Goal: Task Accomplishment & Management: Complete application form

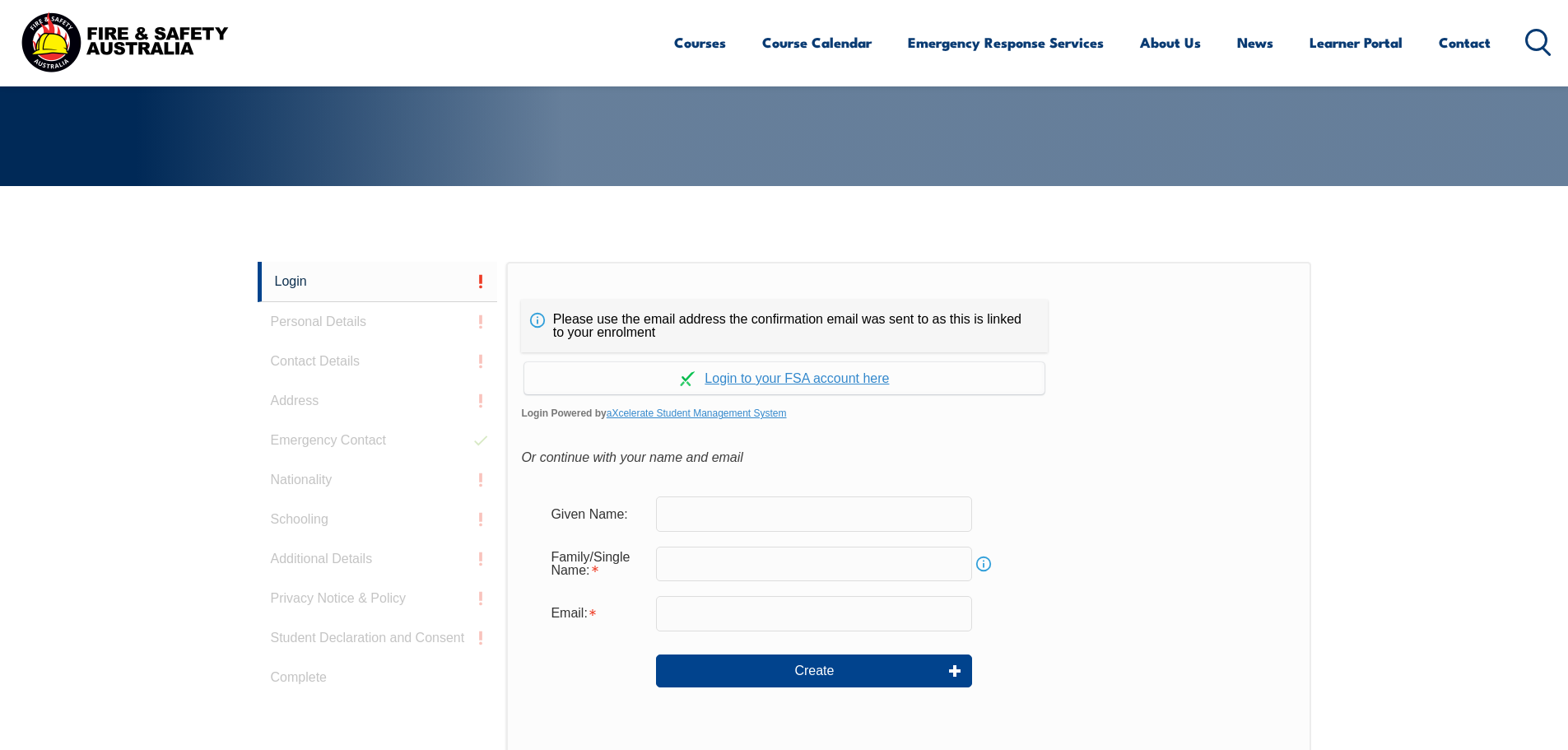
scroll to position [285, 0]
click at [791, 369] on link "Continue with aXcelerate" at bounding box center [784, 379] width 520 height 32
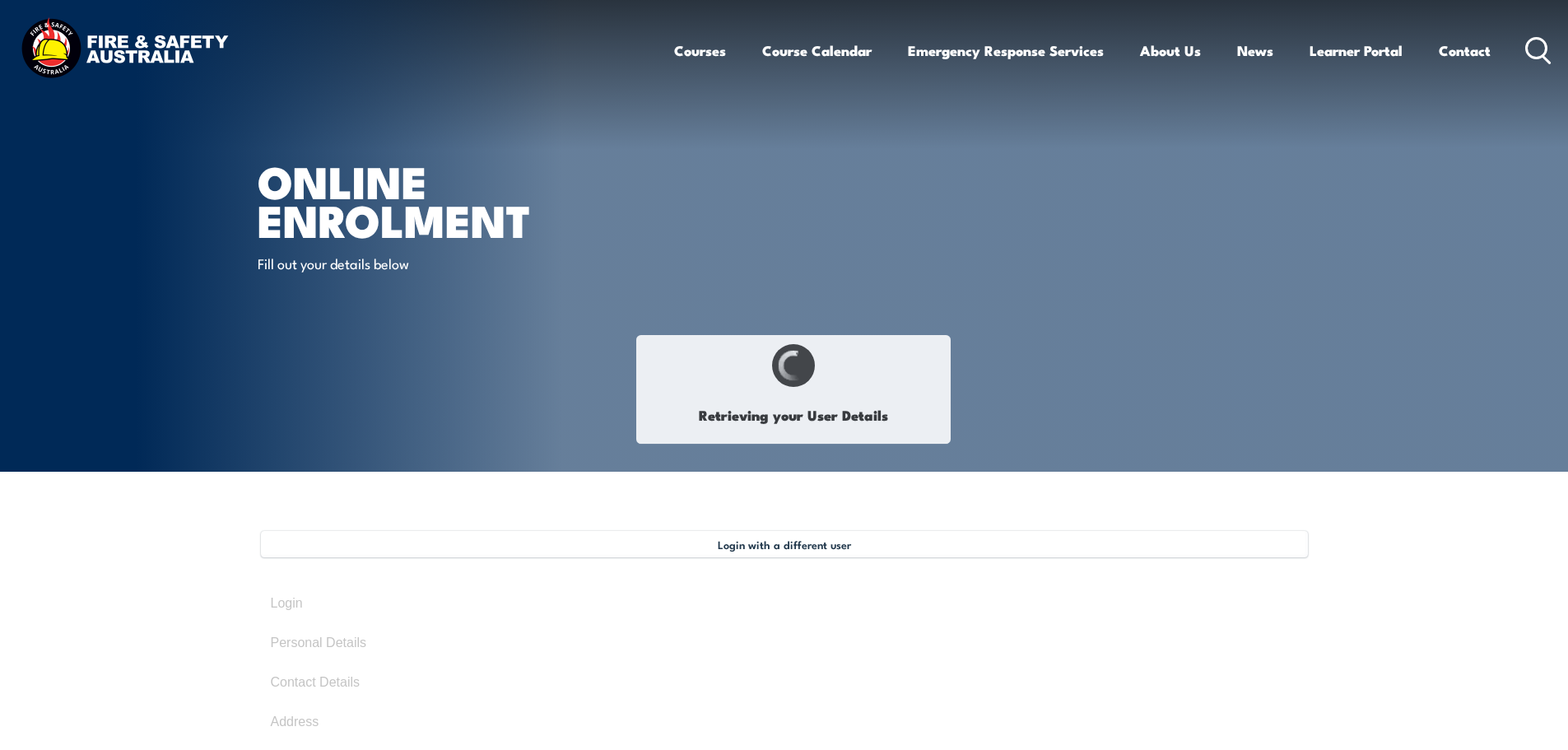
select select "Ms"
type input "[PERSON_NAME]"
type input "De ieso"
type input "[DATE]"
type input "KT2RYGYEJS"
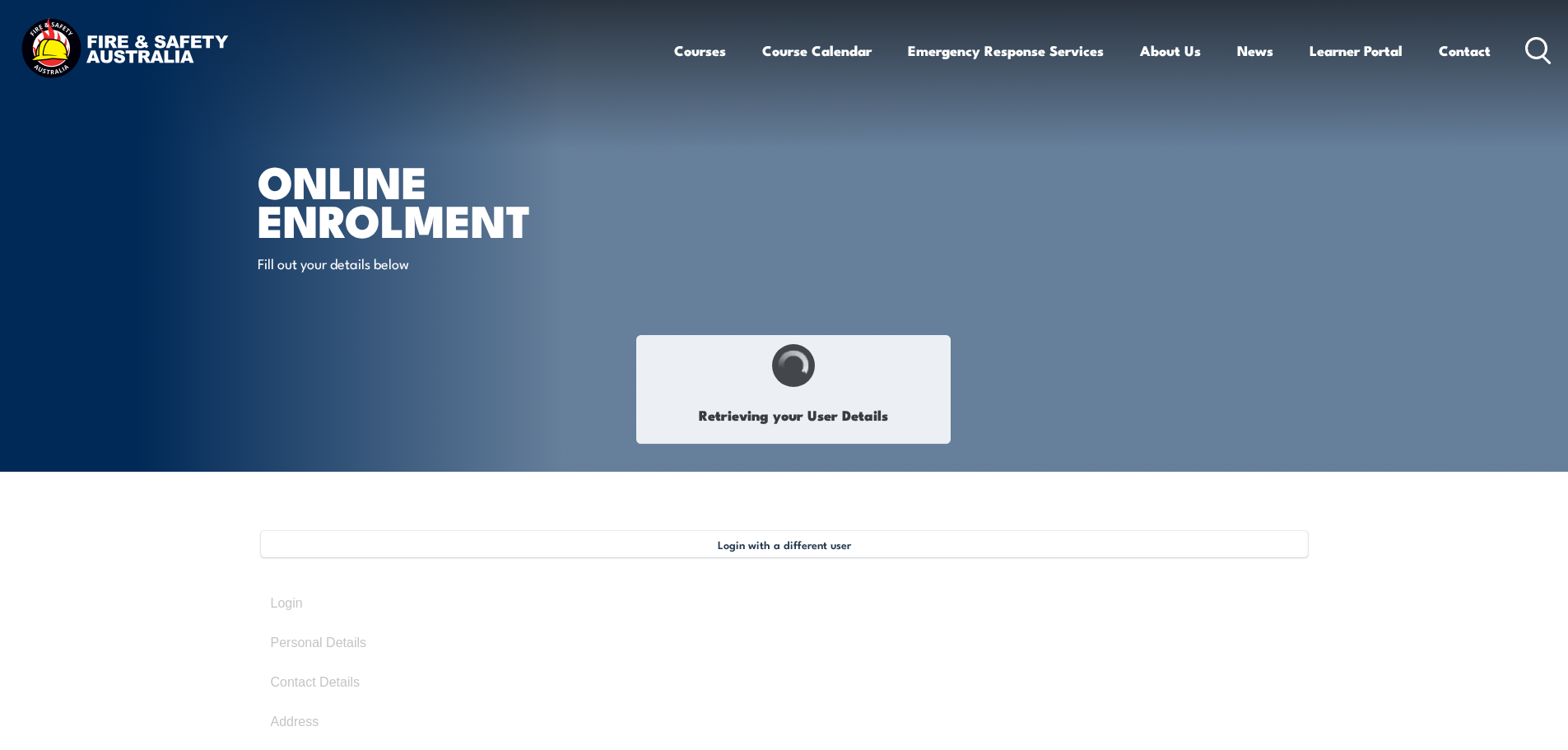
select select "F"
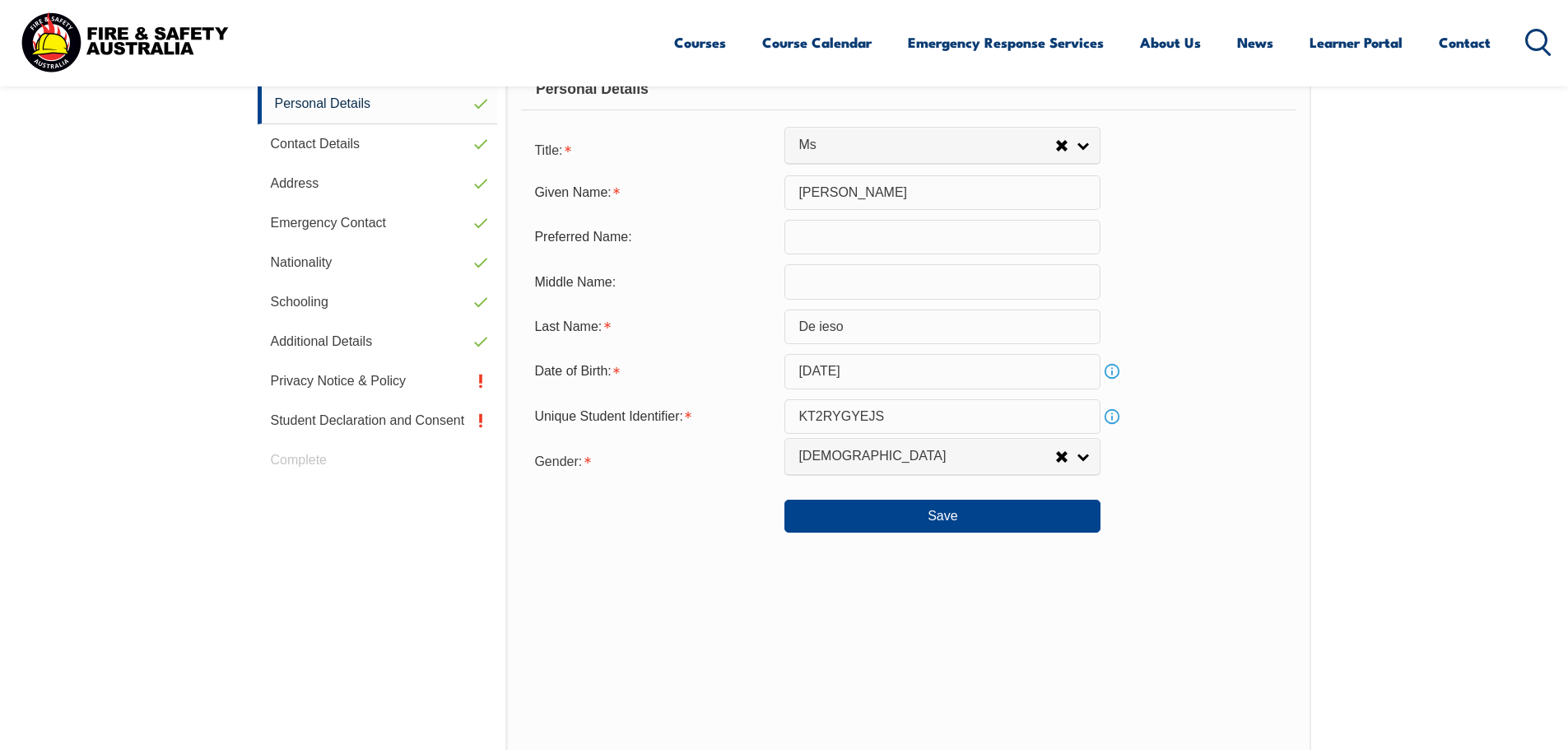
scroll to position [538, 0]
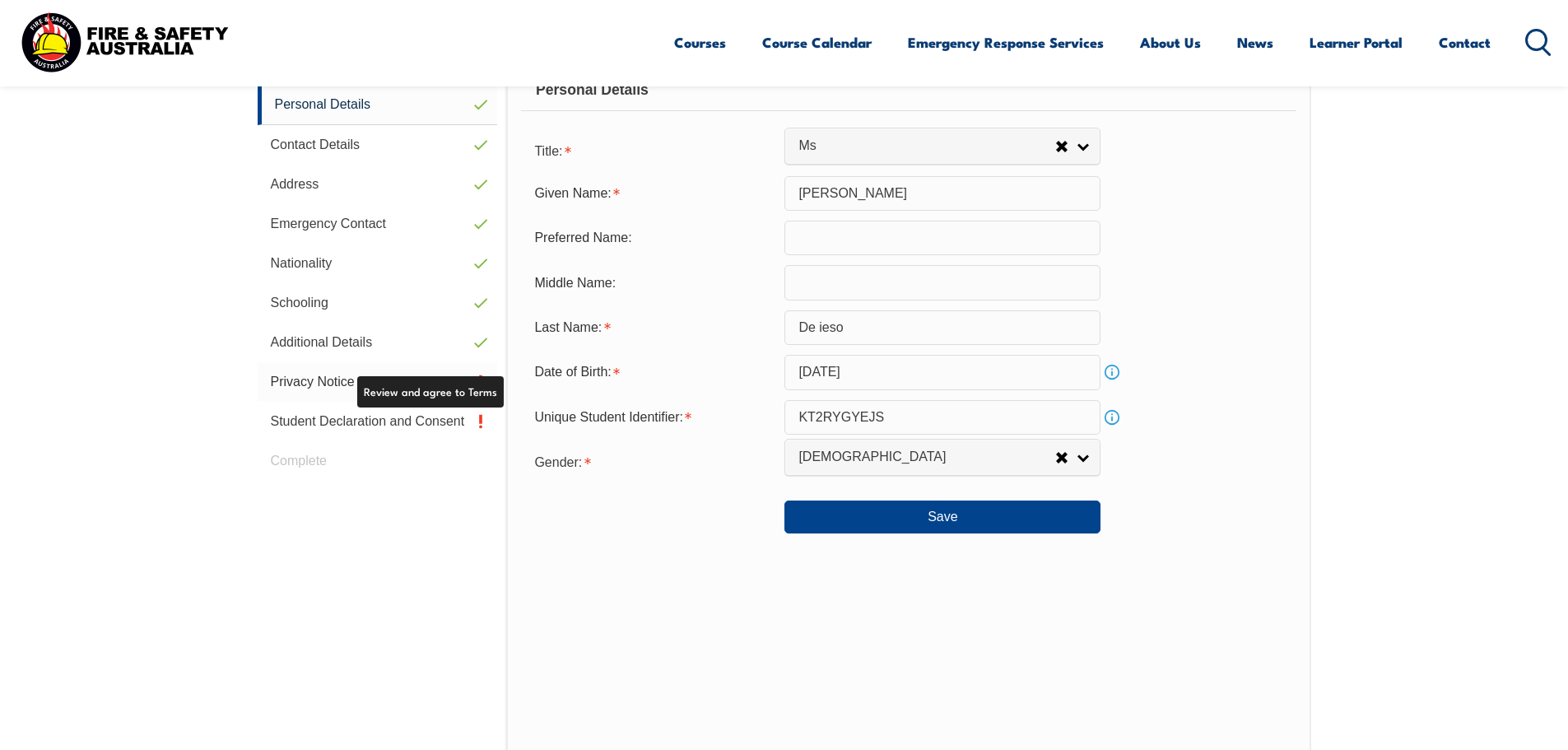
click at [351, 377] on link "Privacy Notice & Policy" at bounding box center [378, 381] width 241 height 40
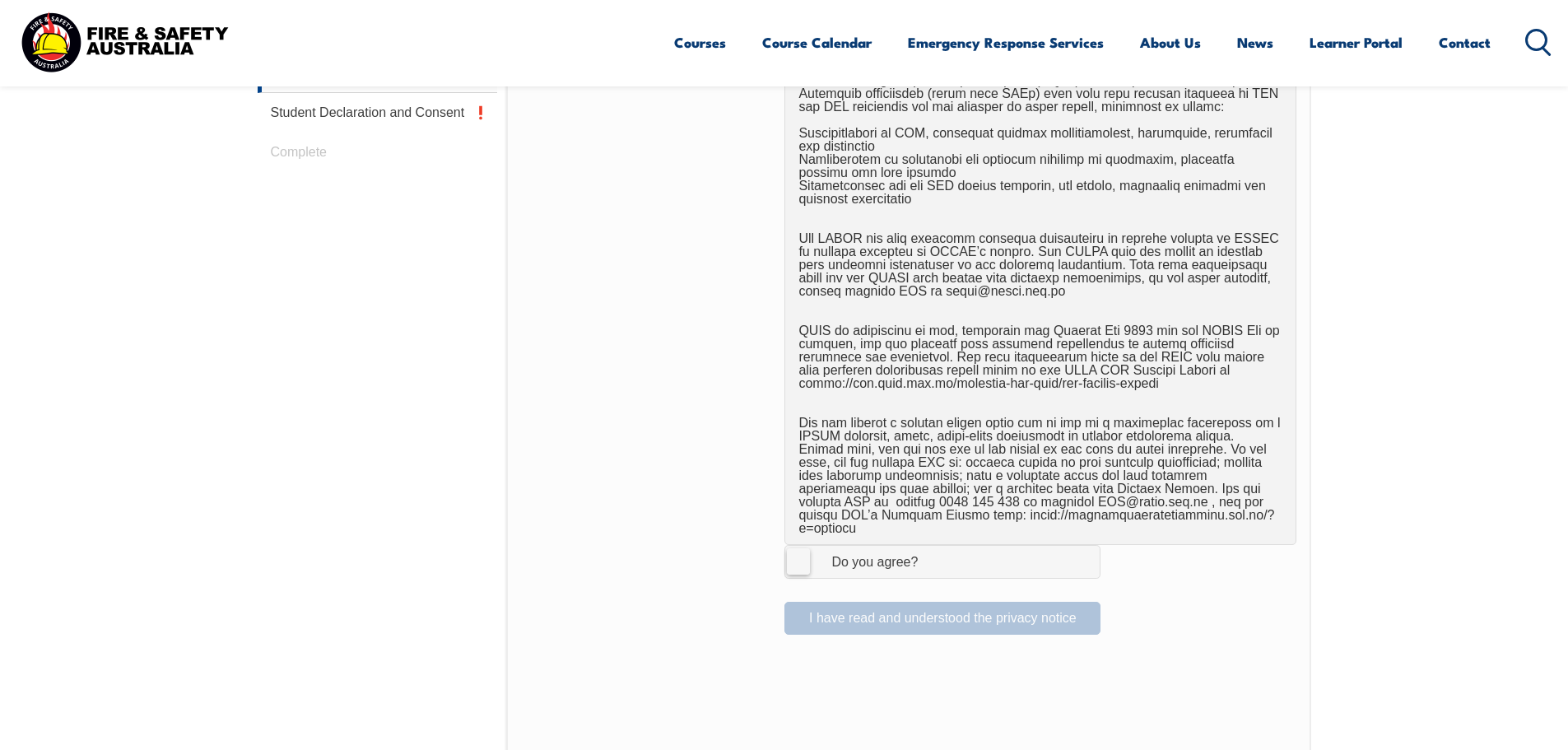
scroll to position [848, 0]
click at [787, 556] on label "I Agree Do you agree?" at bounding box center [942, 560] width 316 height 33
click at [931, 556] on input "I Agree Do you agree?" at bounding box center [945, 560] width 28 height 31
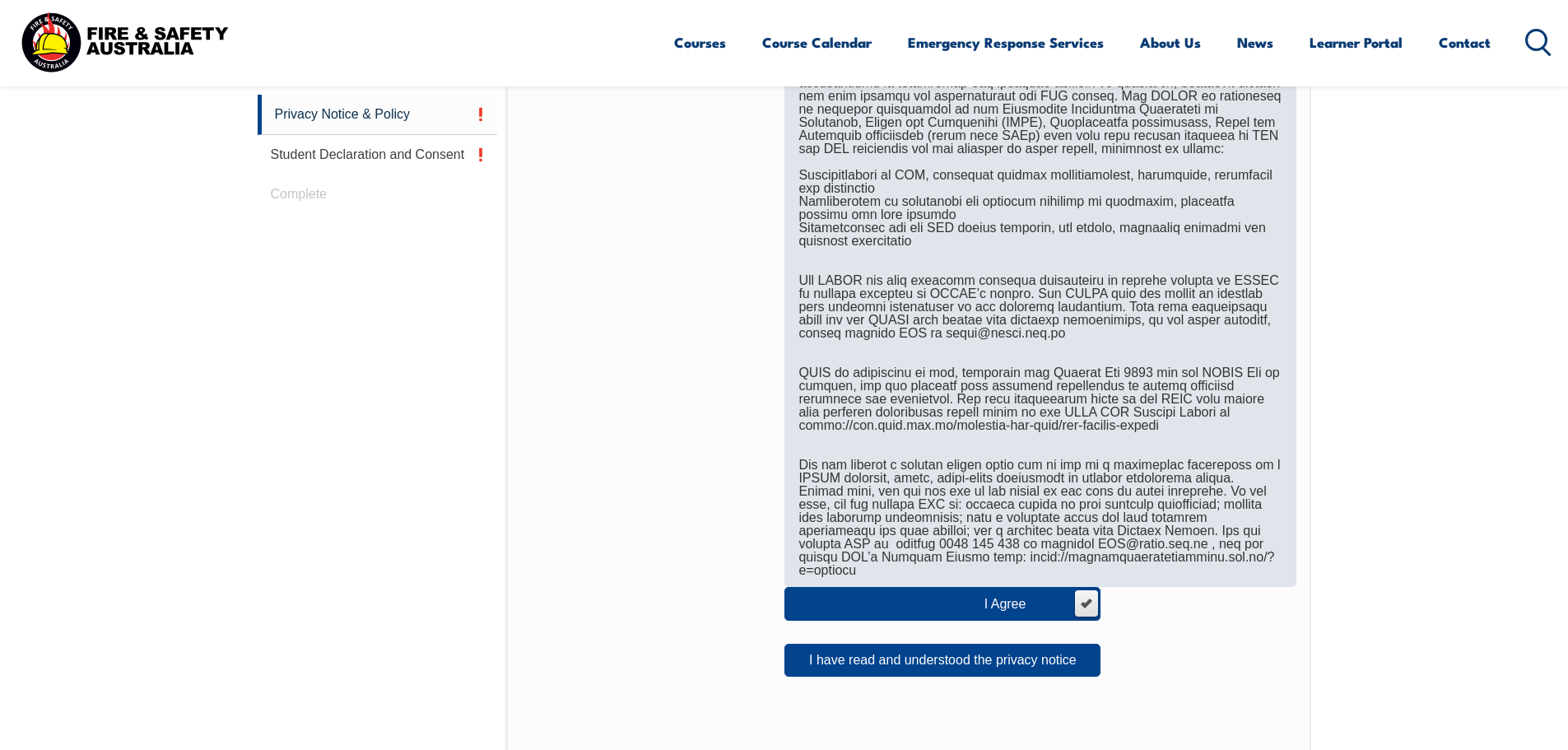
scroll to position [815, 0]
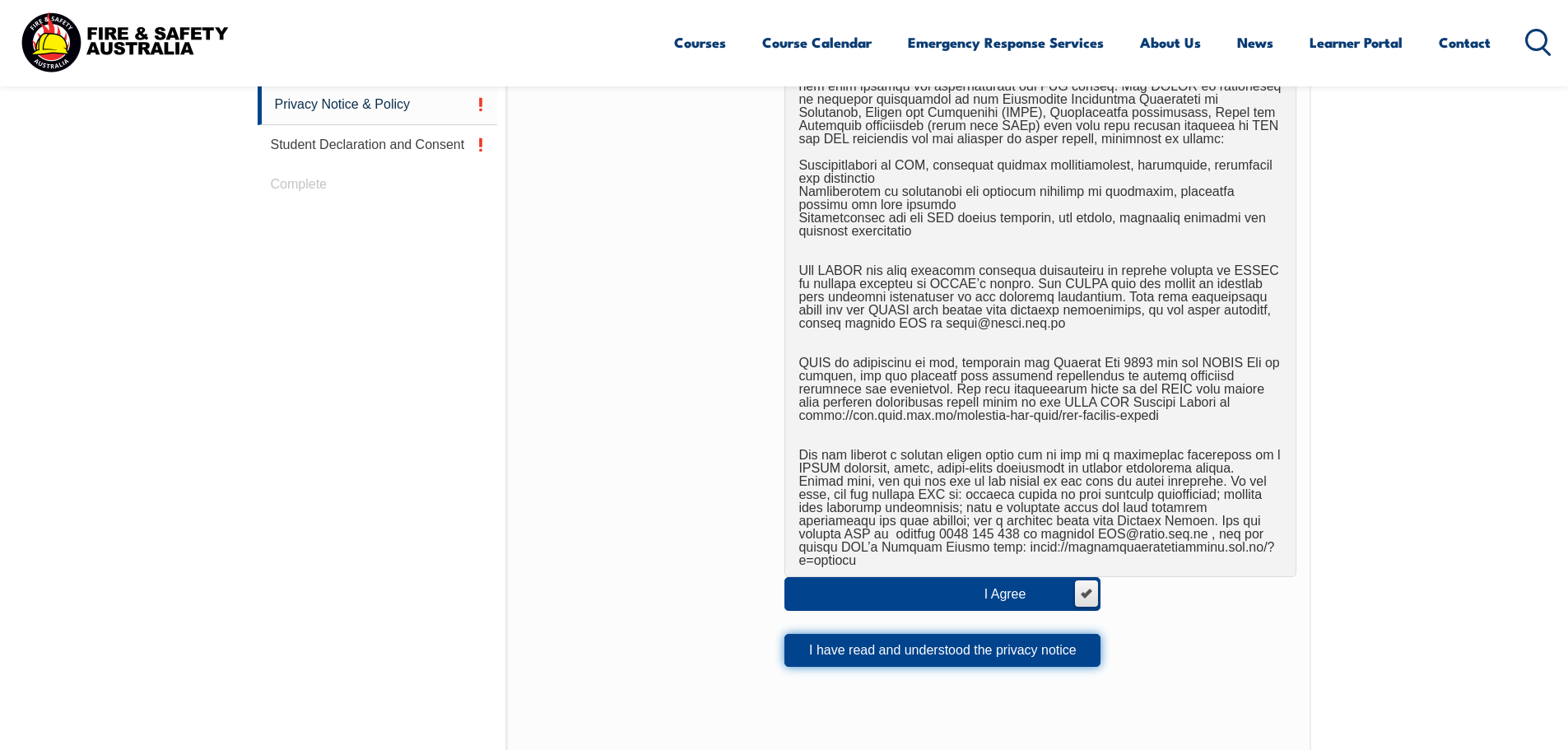
click at [839, 634] on button "I have read and understood the privacy notice" at bounding box center [942, 650] width 316 height 33
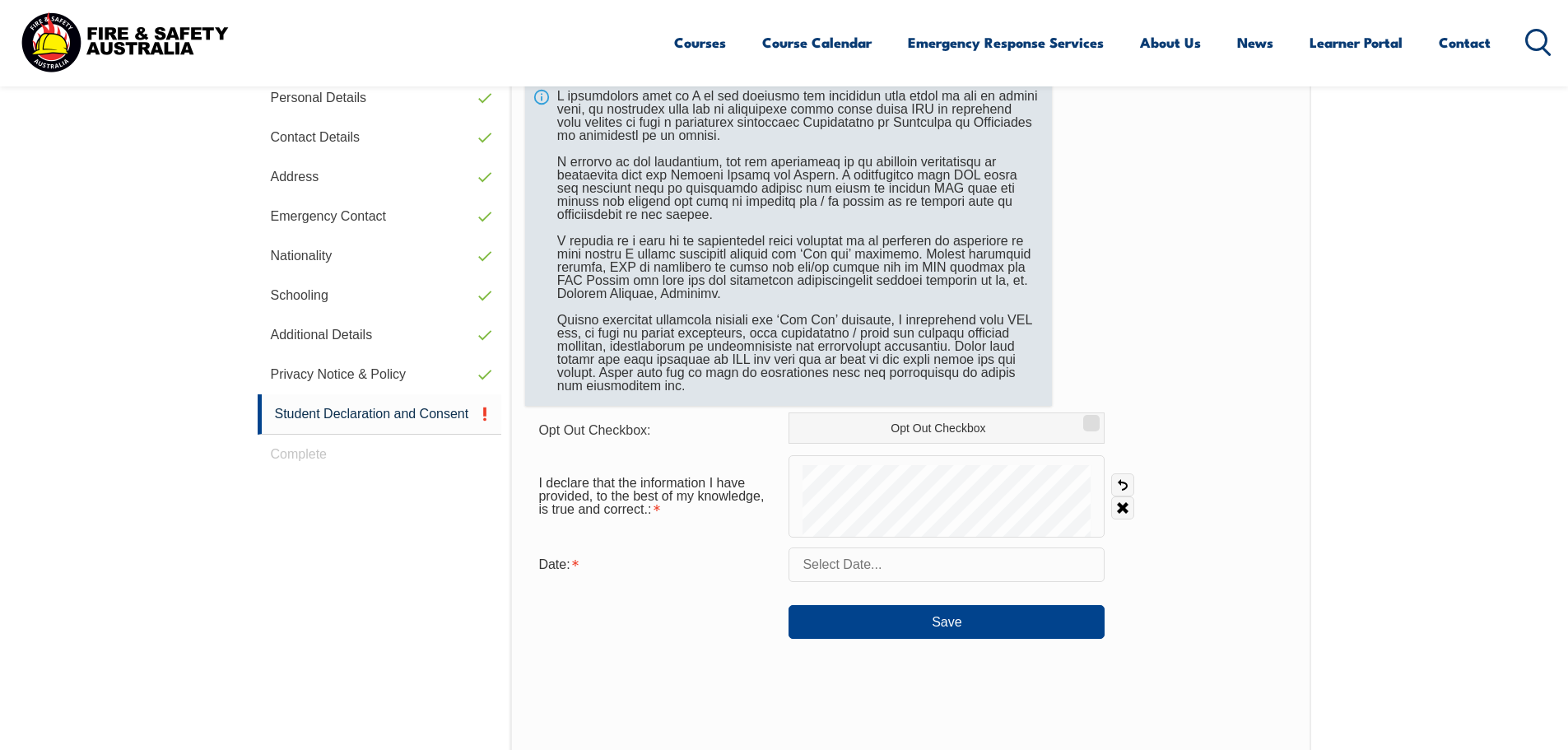
scroll to position [546, 0]
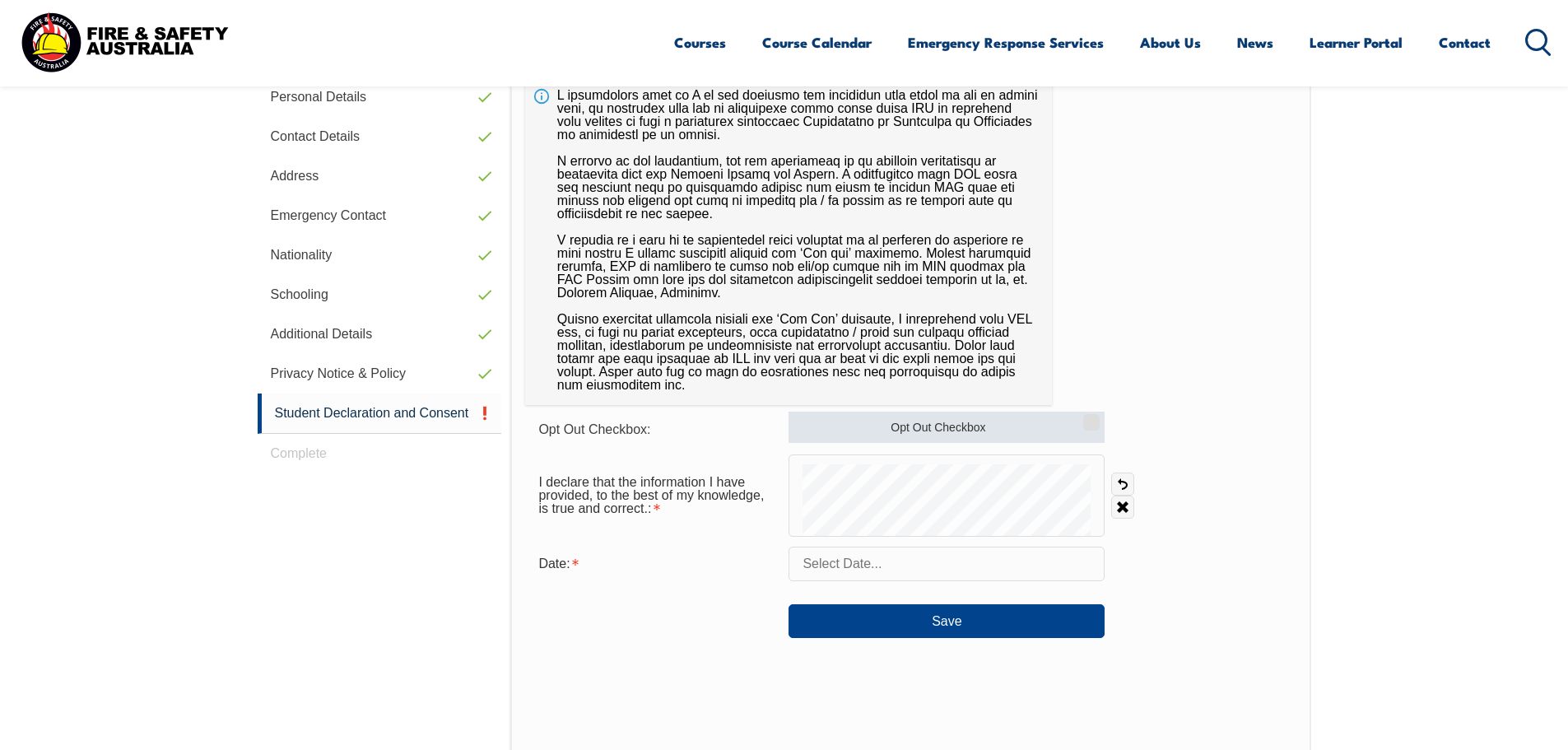
click at [907, 419] on label "Opt Out Checkbox" at bounding box center [946, 427] width 316 height 31
click at [1084, 418] on input "Opt Out Checkbox" at bounding box center [1089, 417] width 10 height 2
click at [1094, 418] on input "Opt Out Checkbox" at bounding box center [1089, 417] width 10 height 2
checkbox input "false"
click at [883, 558] on input "text" at bounding box center [946, 564] width 316 height 35
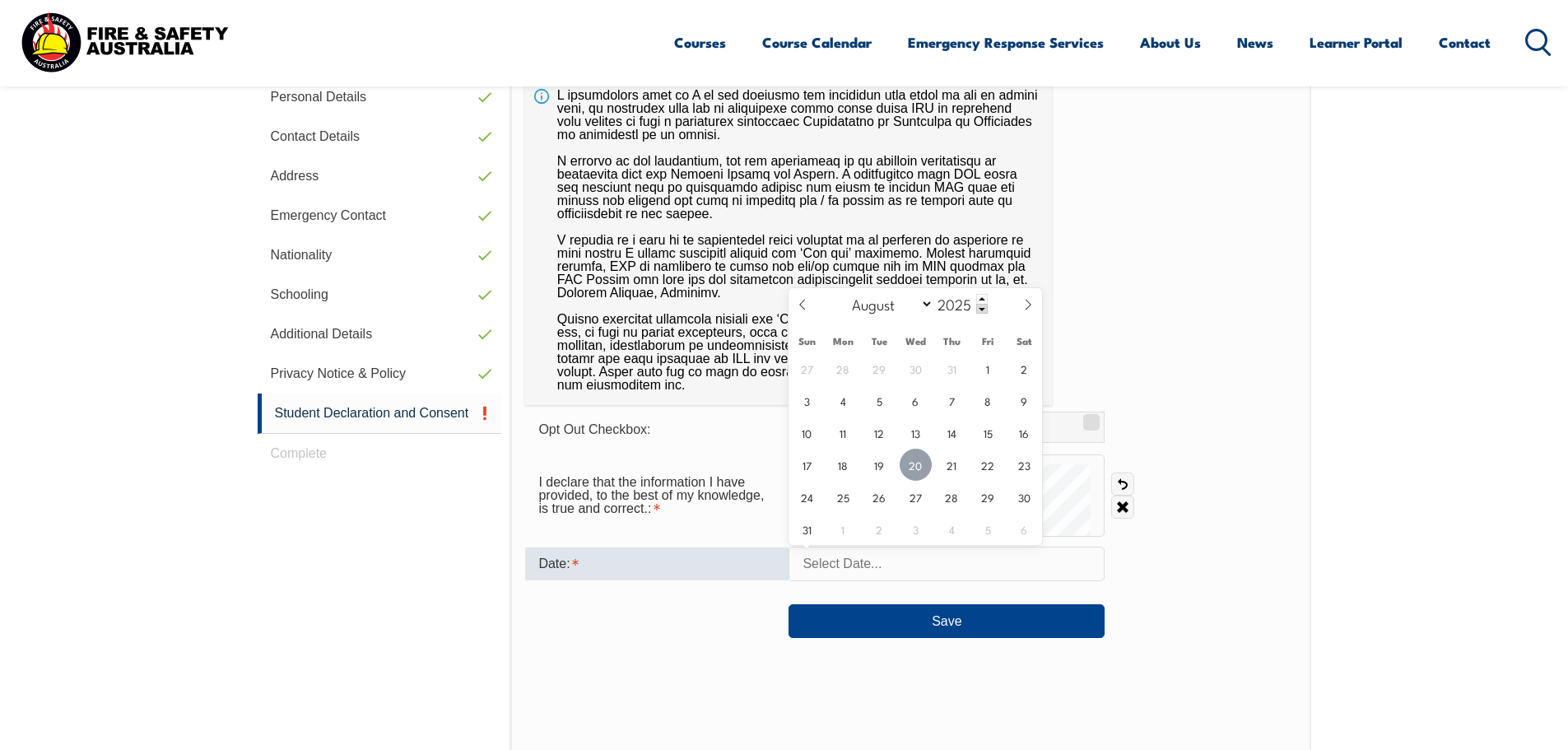
click at [912, 455] on span "20" at bounding box center [916, 465] width 32 height 32
type input "[DATE]"
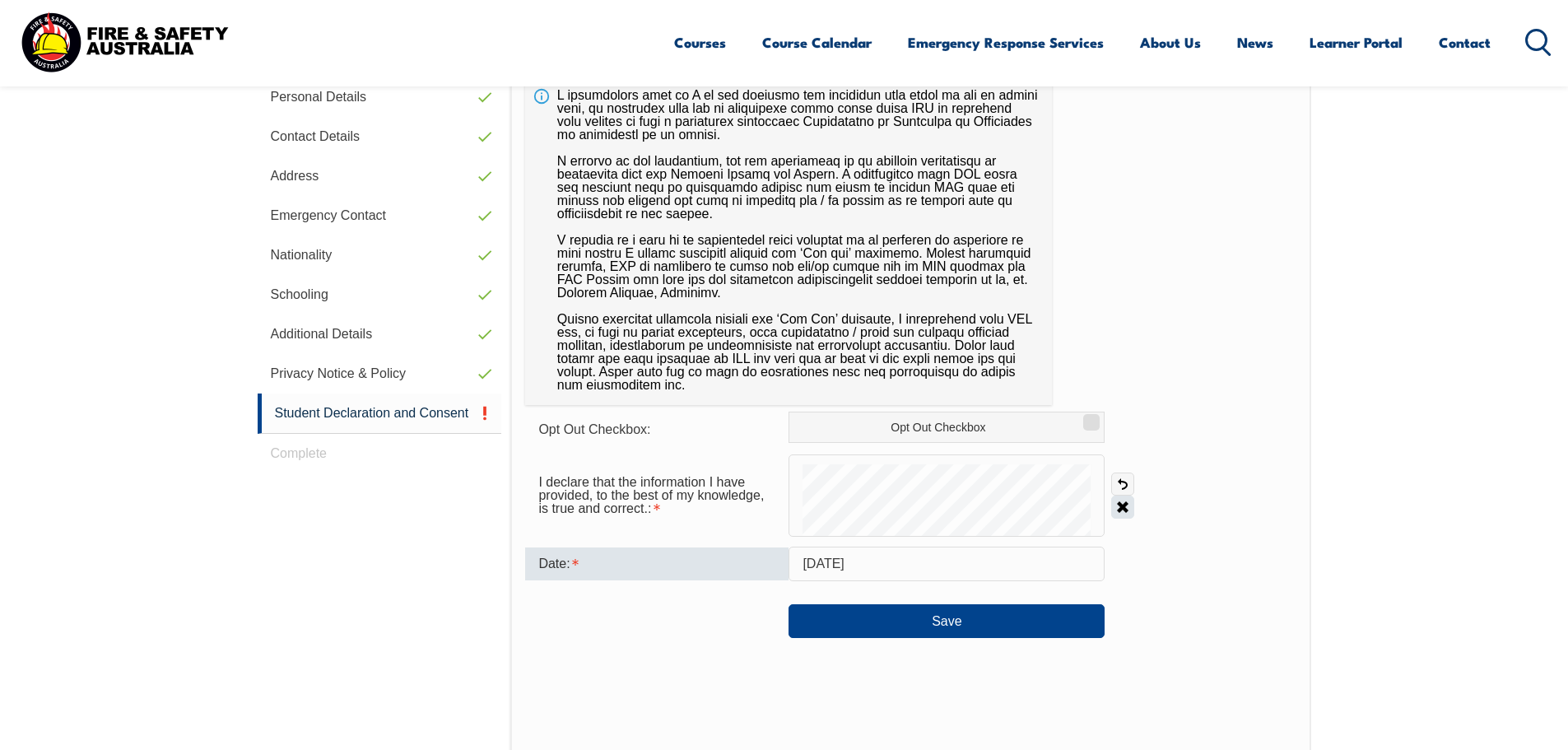
click at [1115, 512] on link "Clear" at bounding box center [1122, 507] width 23 height 23
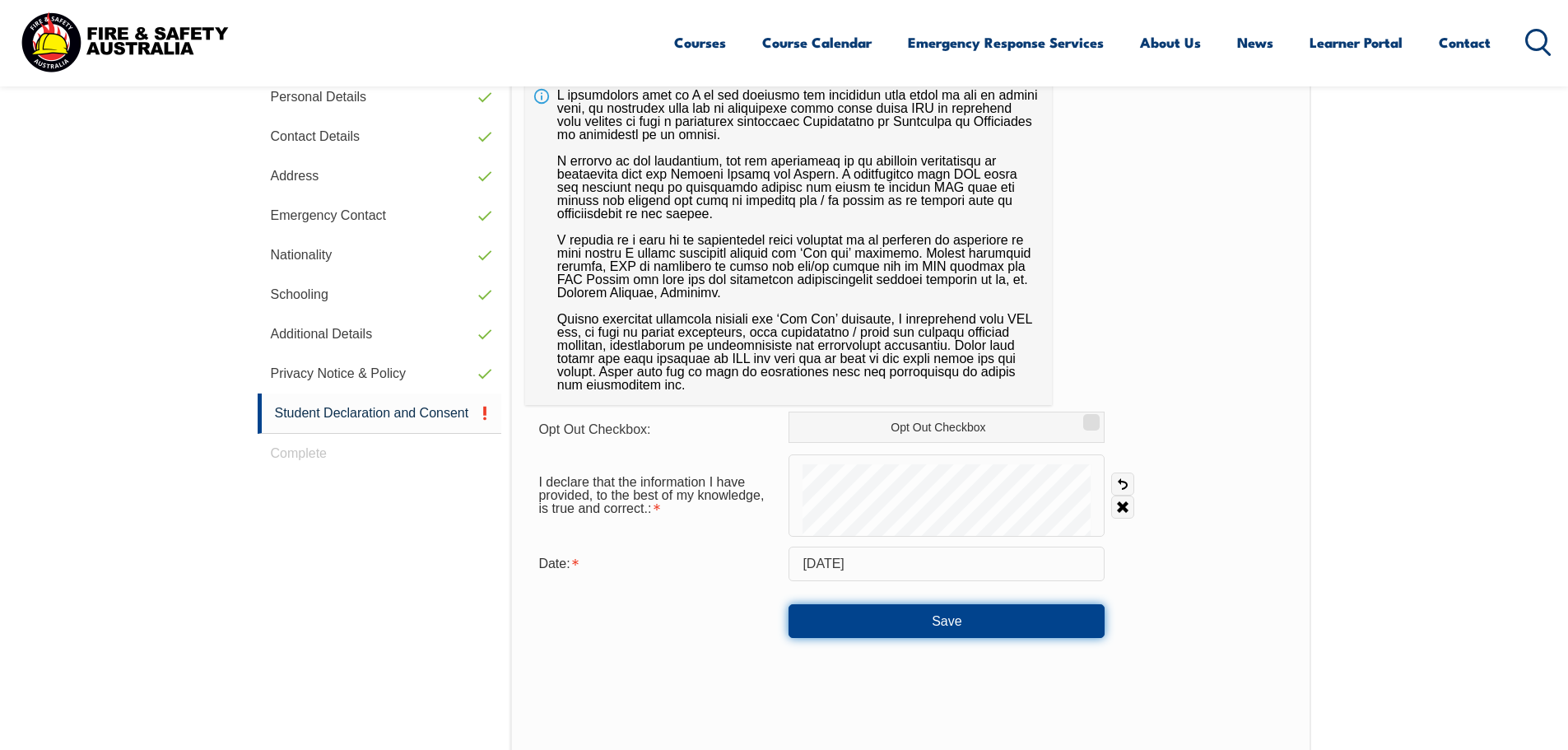
click at [950, 615] on button "Save" at bounding box center [946, 620] width 316 height 33
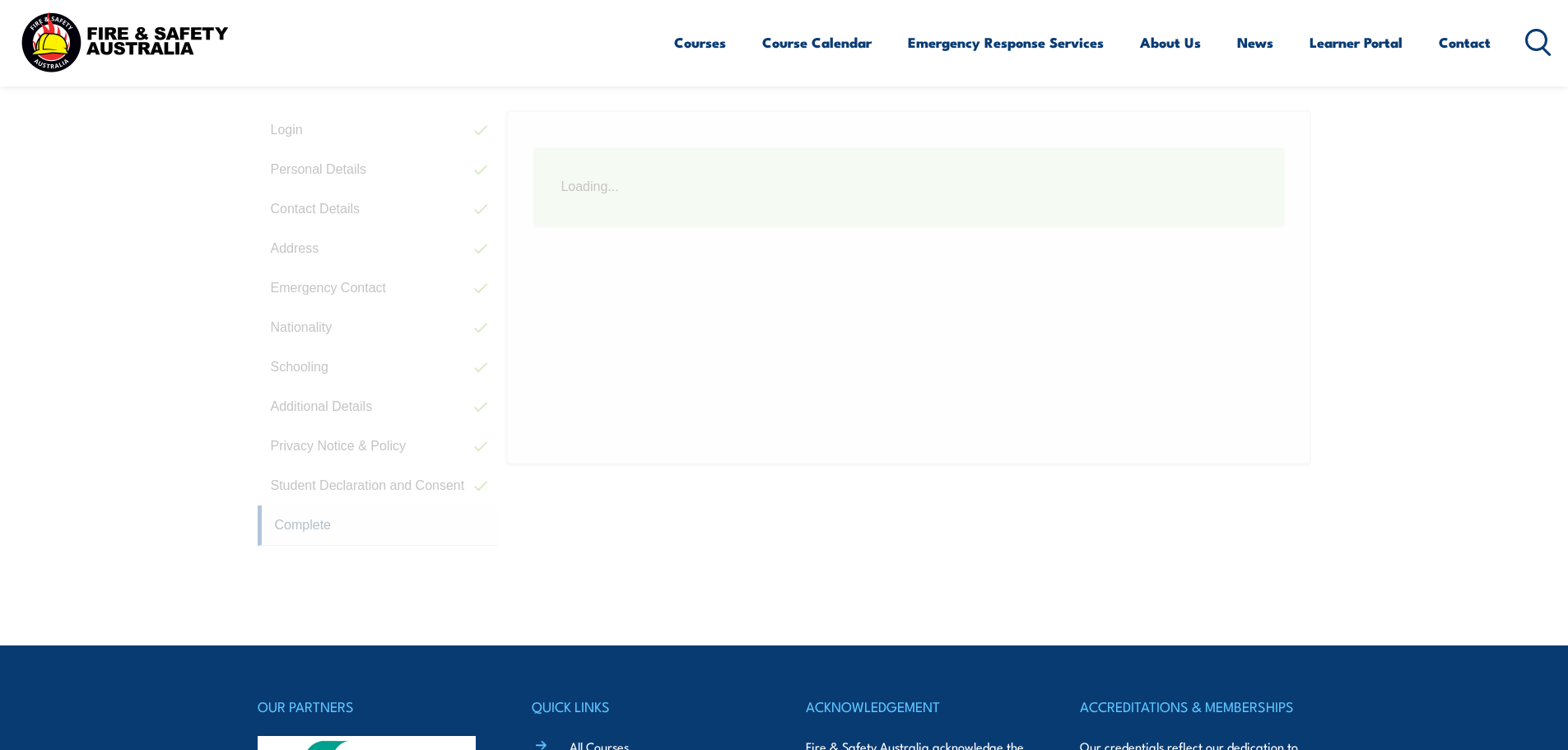
scroll to position [449, 0]
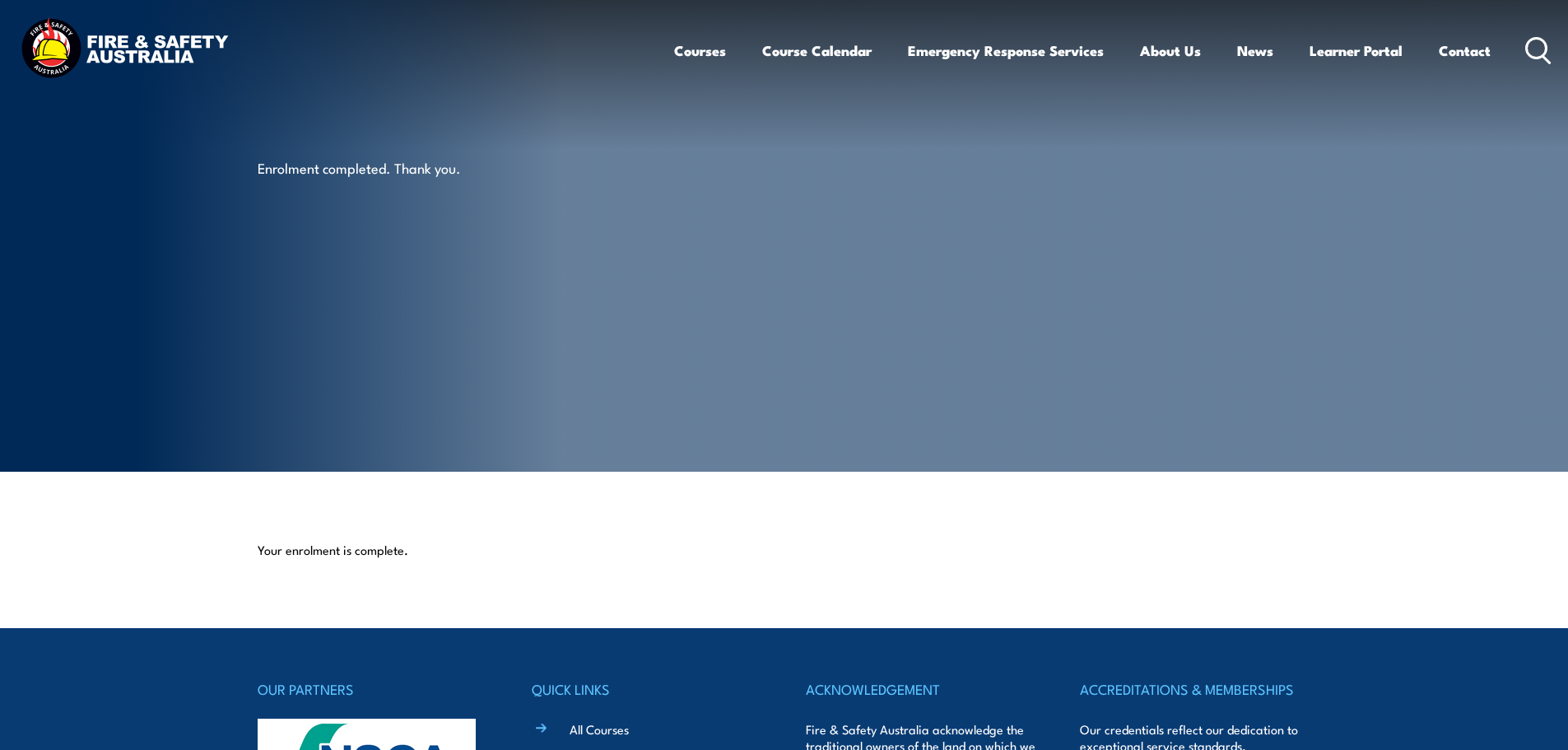
click at [1447, 170] on section "Enrolment completed. Thank you." at bounding box center [784, 236] width 1568 height 472
click at [1386, 48] on link "Learner Portal" at bounding box center [1356, 50] width 93 height 43
